Goal: Task Accomplishment & Management: Use online tool/utility

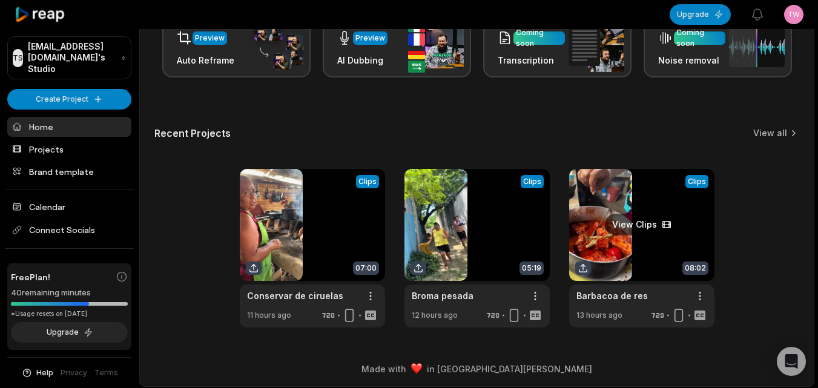
click at [604, 227] on link at bounding box center [641, 248] width 145 height 159
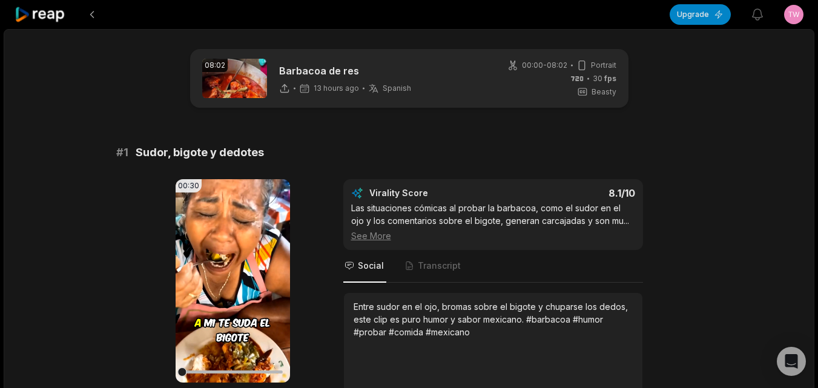
scroll to position [61, 0]
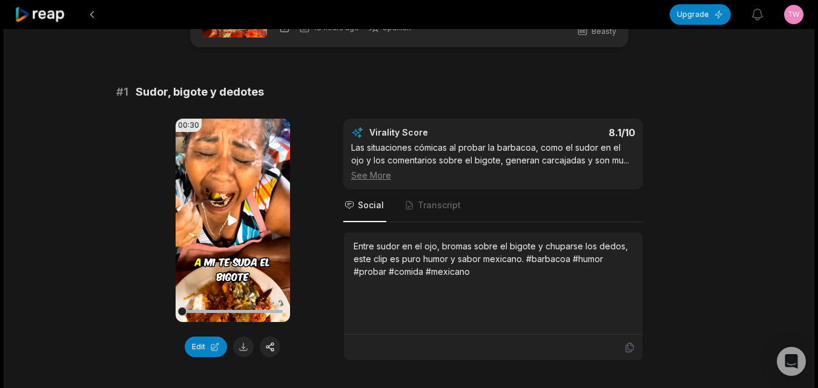
click at [51, 16] on icon at bounding box center [40, 15] width 51 height 16
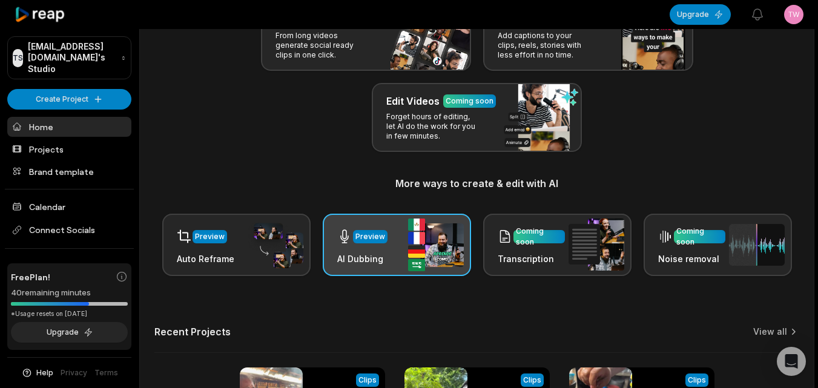
scroll to position [297, 0]
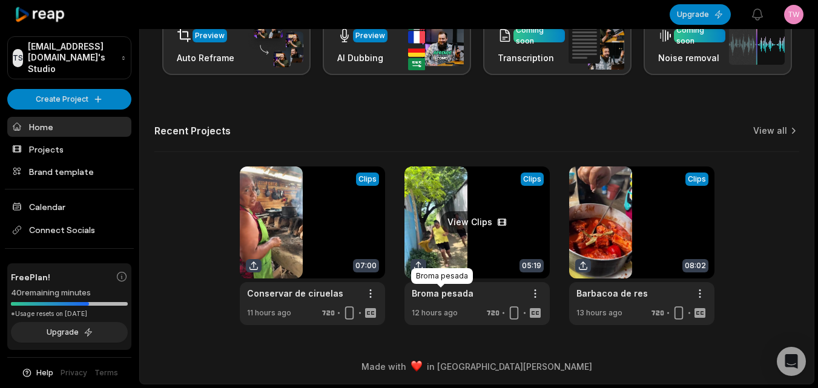
click at [437, 285] on div at bounding box center [440, 286] width 7 height 4
click at [440, 245] on link at bounding box center [477, 246] width 145 height 159
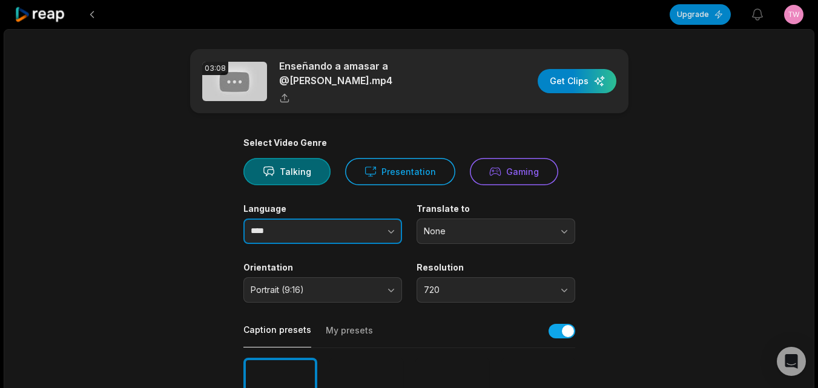
click at [390, 232] on icon "button" at bounding box center [391, 232] width 6 height 4
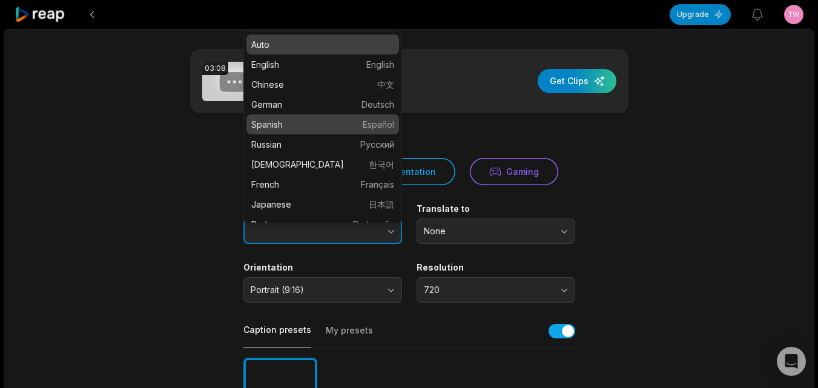
type input "*******"
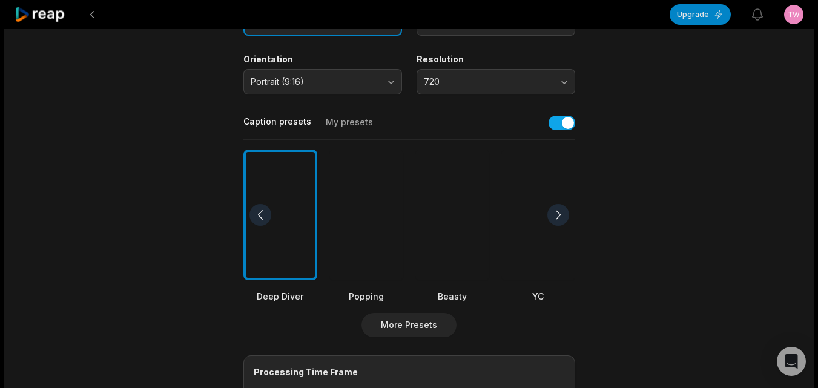
scroll to position [303, 0]
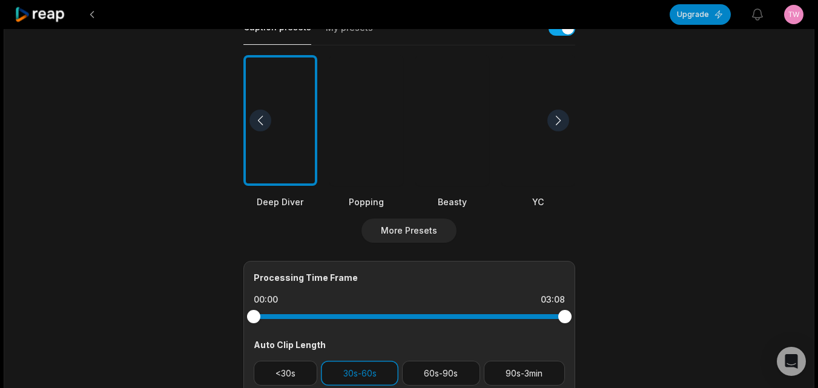
click at [448, 181] on div at bounding box center [453, 120] width 74 height 131
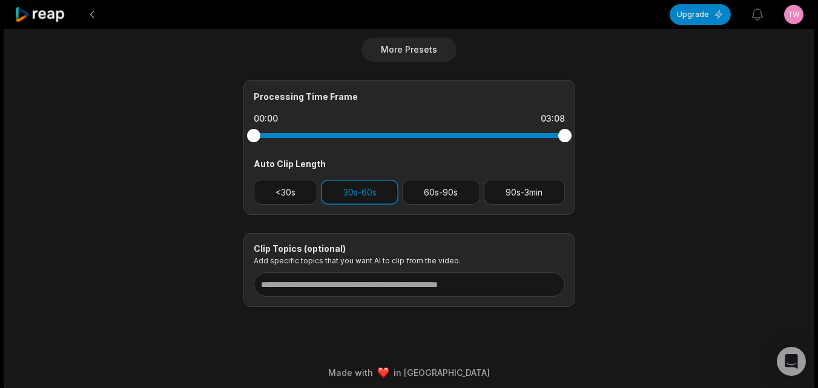
scroll to position [490, 0]
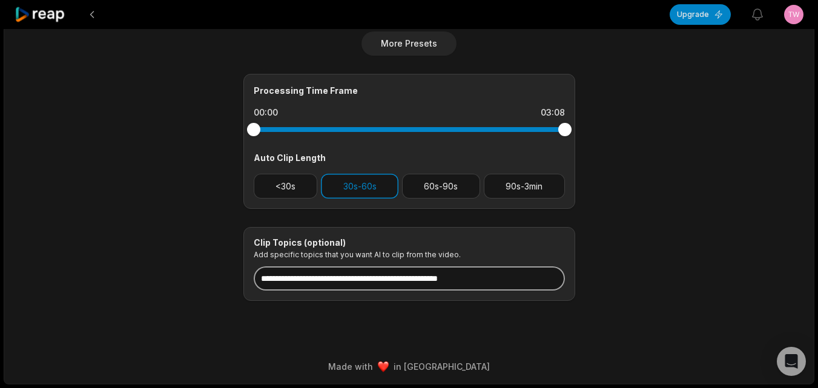
click at [368, 281] on input at bounding box center [409, 279] width 311 height 24
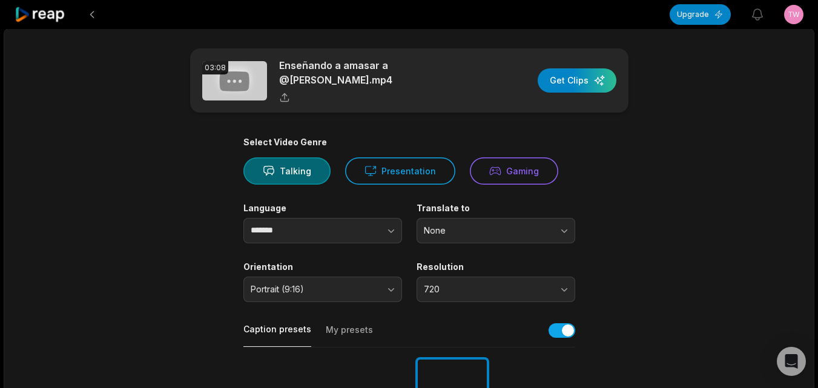
scroll to position [0, 0]
type input "**********"
click at [544, 82] on div "button" at bounding box center [577, 81] width 79 height 24
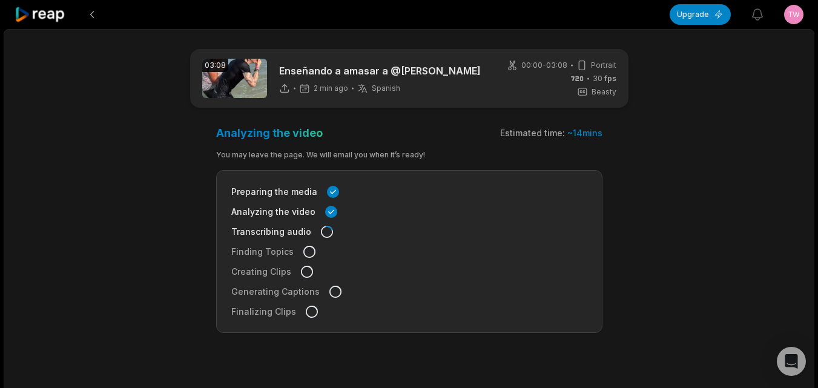
click at [46, 7] on icon at bounding box center [40, 15] width 51 height 16
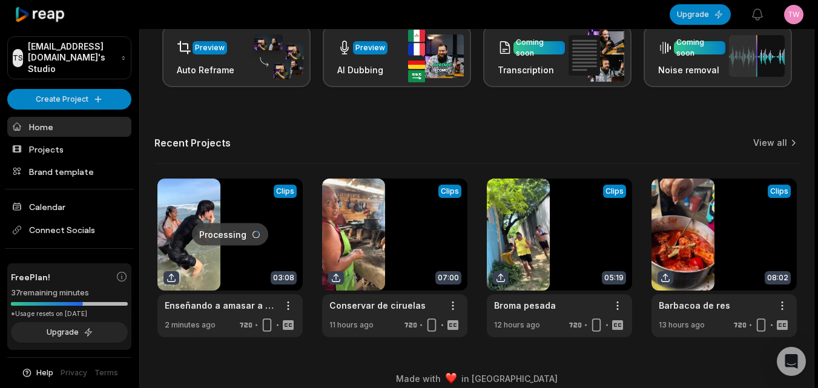
scroll to position [297, 0]
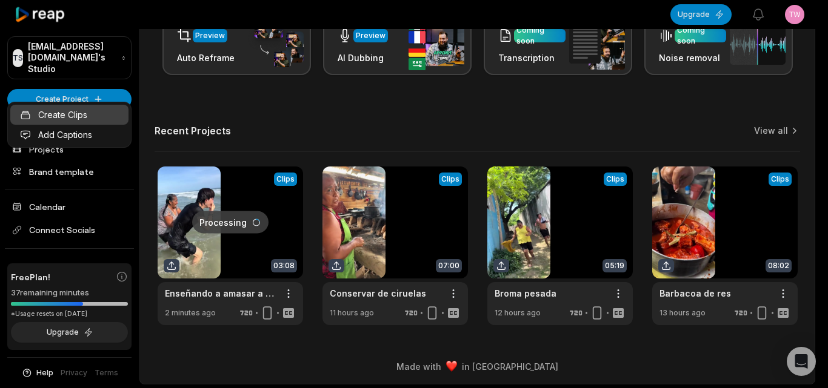
click at [111, 116] on link "Create Clips" at bounding box center [69, 115] width 118 height 20
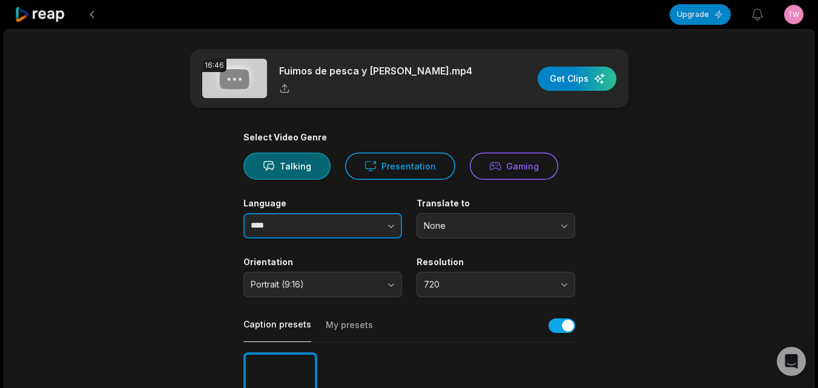
click at [381, 228] on button "button" at bounding box center [367, 225] width 69 height 25
type input "*******"
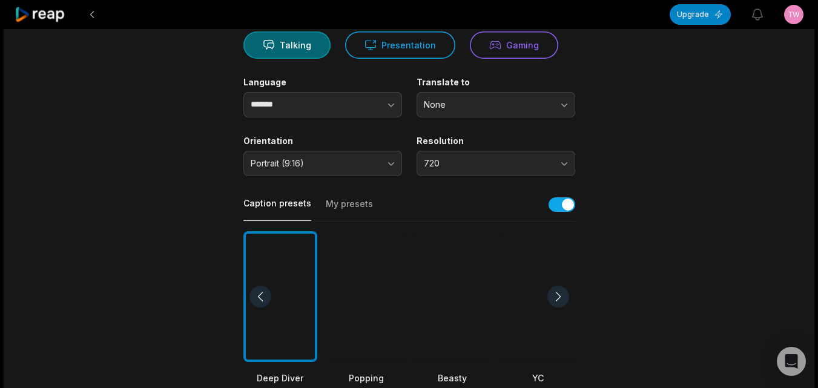
click at [446, 291] on div at bounding box center [453, 296] width 74 height 131
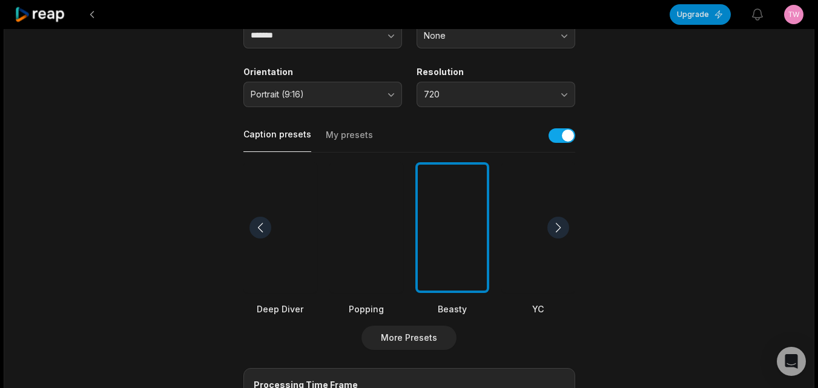
scroll to position [485, 0]
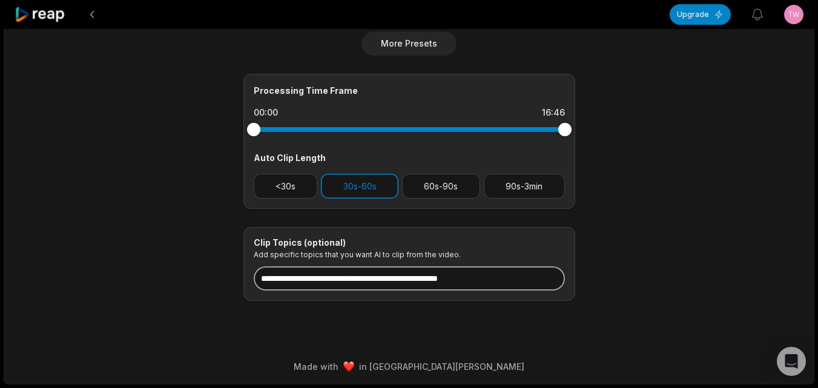
click at [390, 279] on input at bounding box center [409, 279] width 311 height 24
paste input "**********"
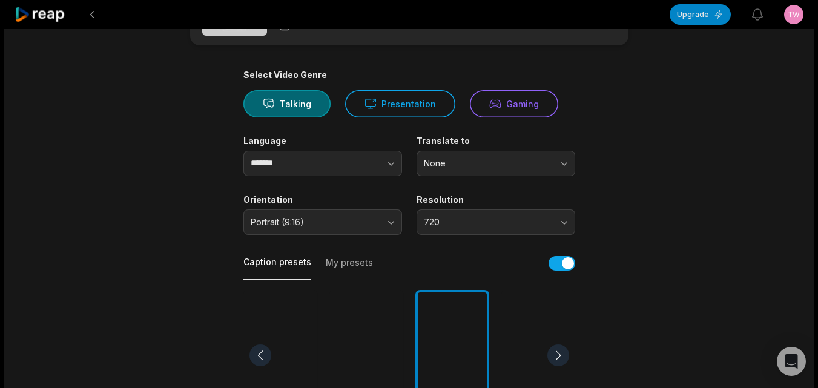
scroll to position [0, 0]
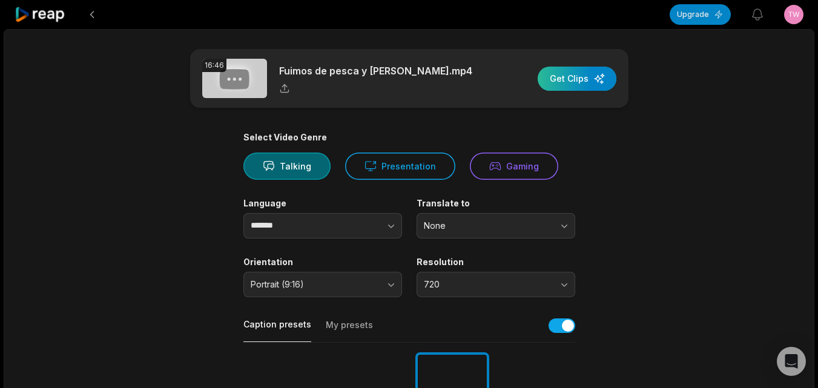
type input "**********"
click at [577, 79] on div "button" at bounding box center [577, 79] width 79 height 24
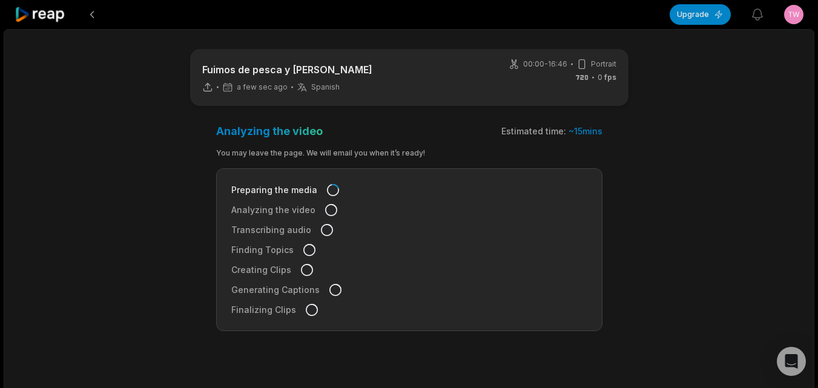
click at [48, 12] on icon at bounding box center [40, 15] width 51 height 16
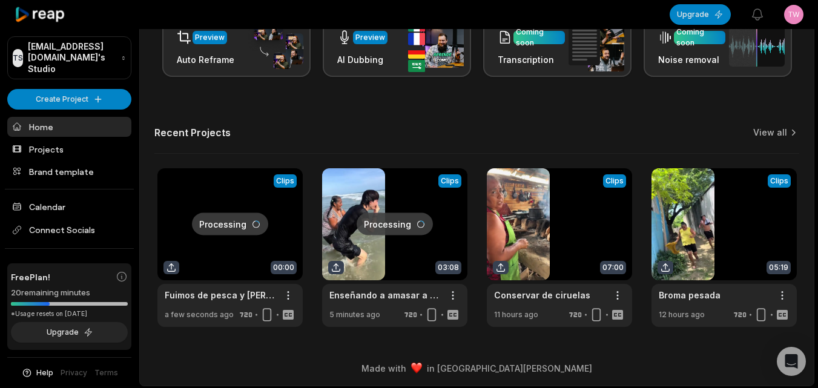
scroll to position [297, 0]
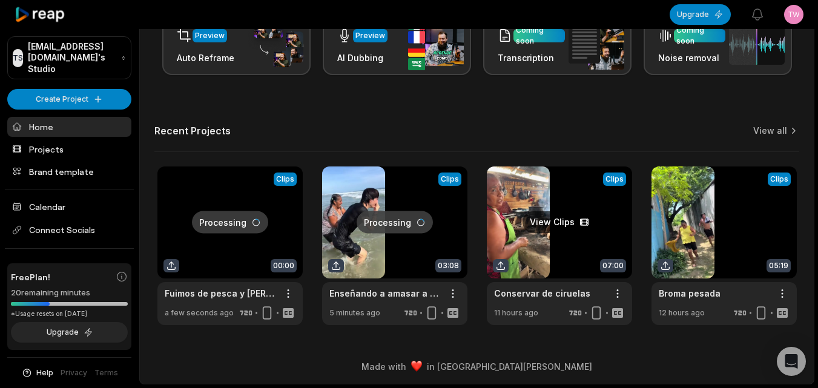
click at [520, 248] on link at bounding box center [559, 246] width 145 height 159
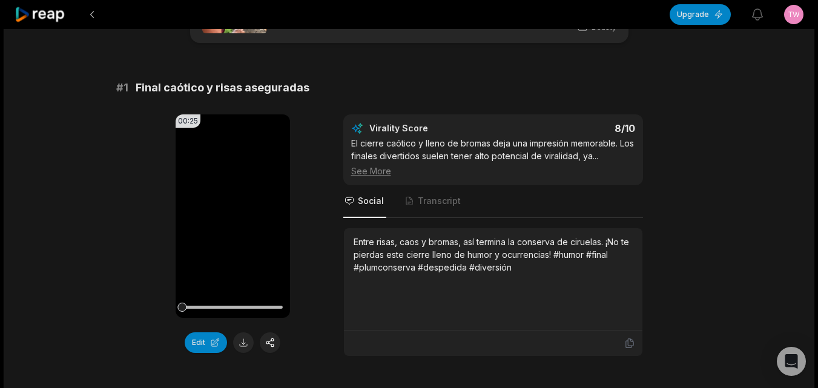
scroll to position [242, 0]
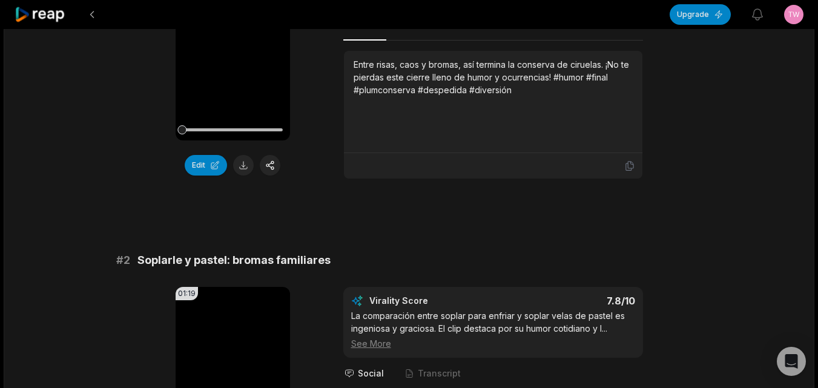
click at [629, 167] on icon at bounding box center [630, 166] width 11 height 11
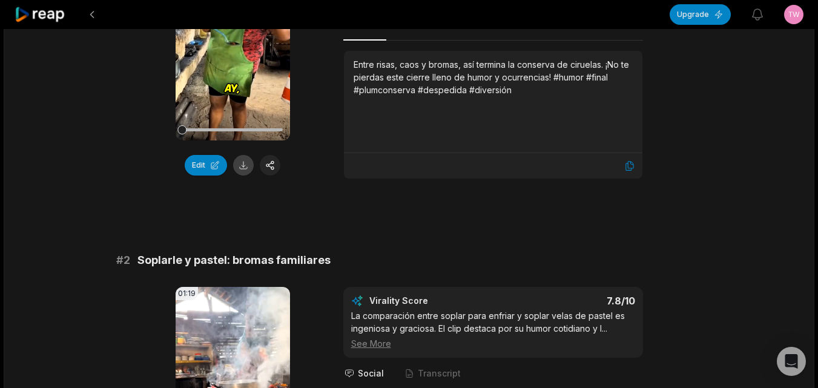
click at [241, 166] on button at bounding box center [243, 165] width 21 height 21
